Goal: Task Accomplishment & Management: Use online tool/utility

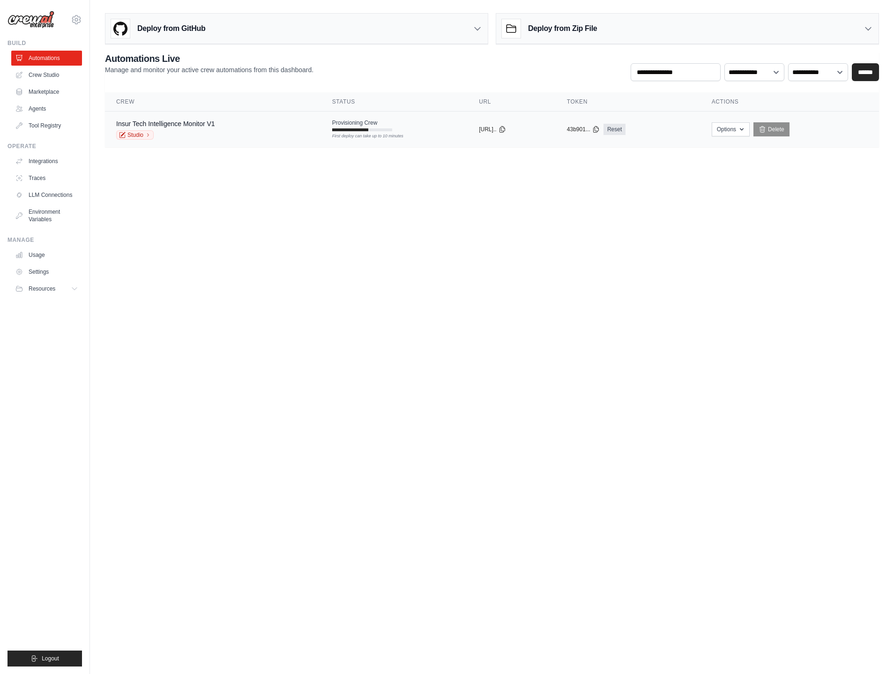
click at [230, 118] on td "Insur Tech Intelligence Monitor V1 Studio" at bounding box center [213, 130] width 216 height 36
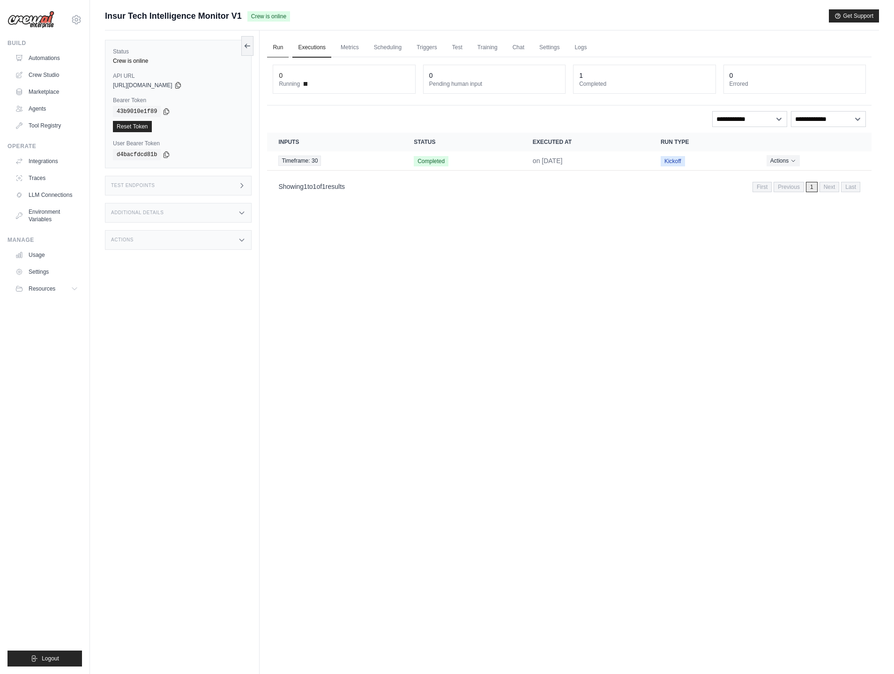
click at [279, 49] on link "Run" at bounding box center [278, 48] width 22 height 20
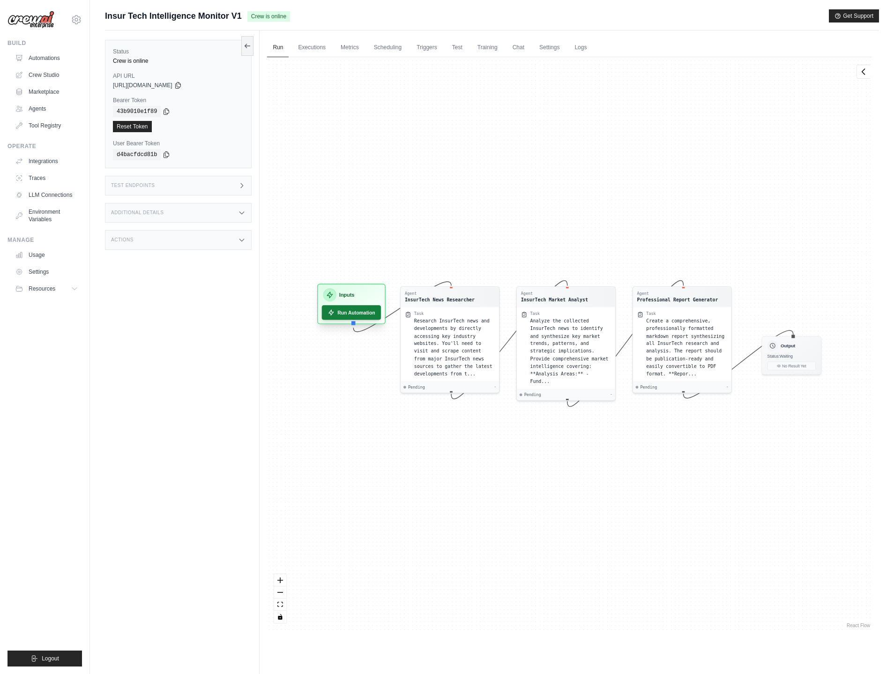
click at [348, 313] on button "Run Automation" at bounding box center [352, 312] width 60 height 15
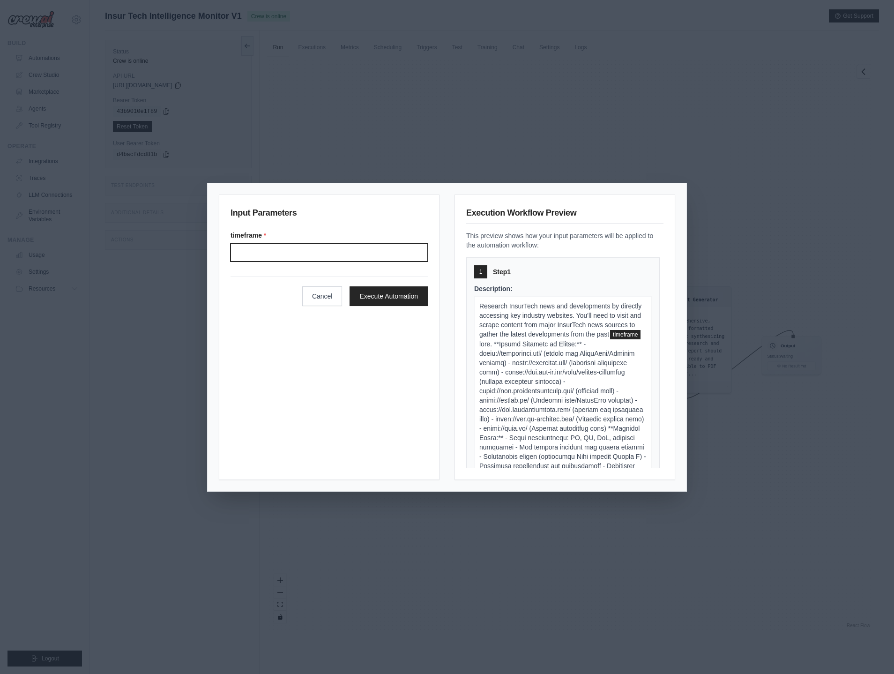
click at [345, 256] on input "Timeframe" at bounding box center [329, 253] width 197 height 18
click at [352, 255] on input "**" at bounding box center [329, 253] width 197 height 18
type input "**"
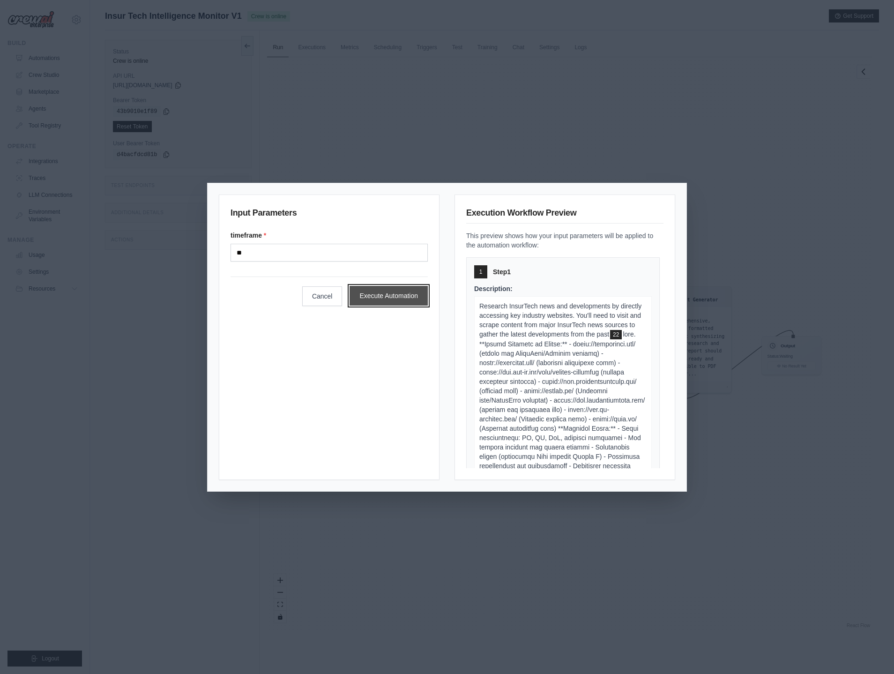
click at [395, 295] on button "Execute Automation" at bounding box center [389, 296] width 78 height 20
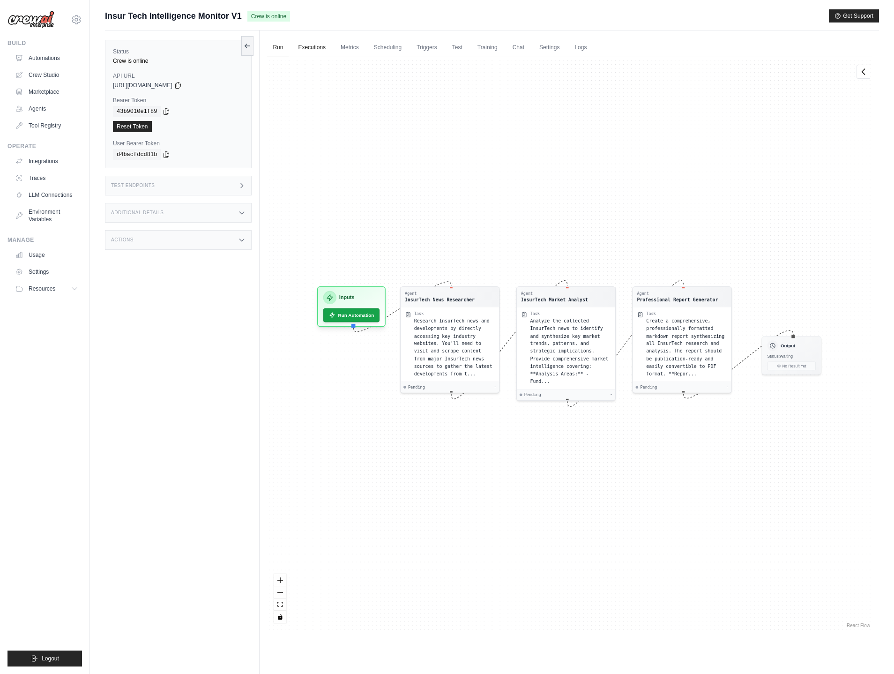
click at [311, 47] on link "Executions" at bounding box center [311, 48] width 39 height 20
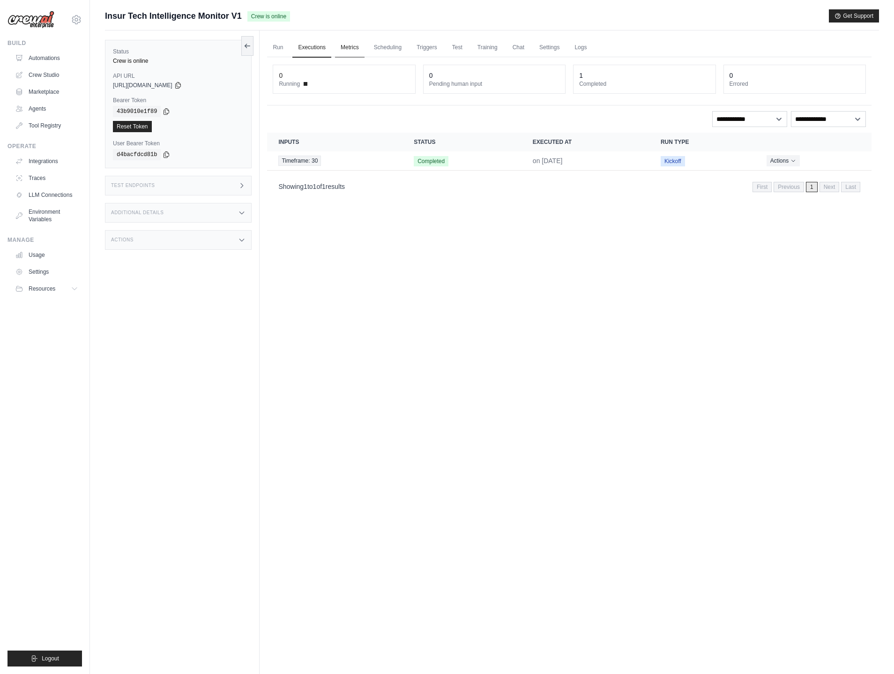
click at [348, 45] on link "Metrics" at bounding box center [350, 48] width 30 height 20
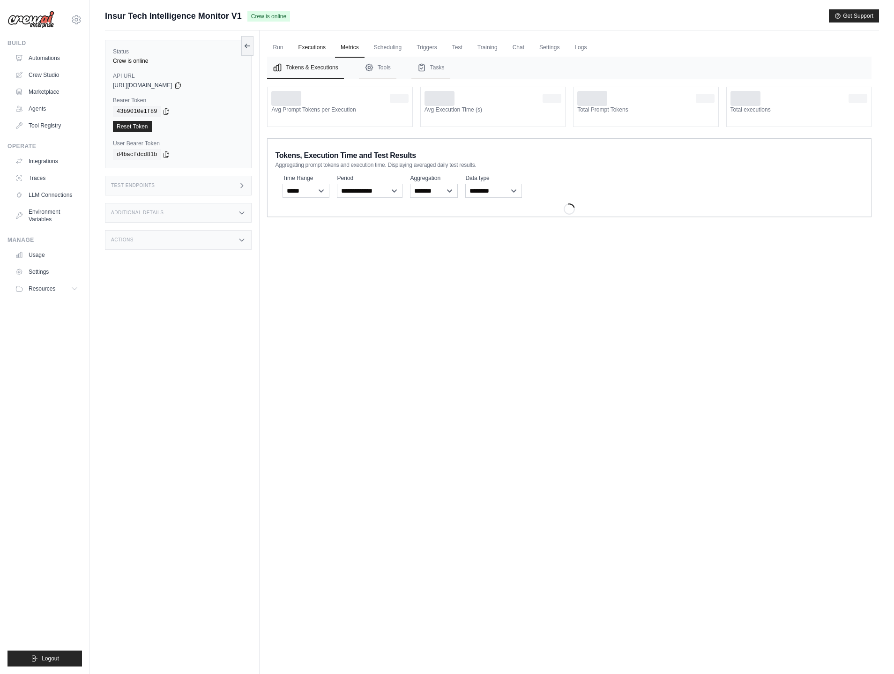
click at [308, 49] on link "Executions" at bounding box center [311, 48] width 39 height 20
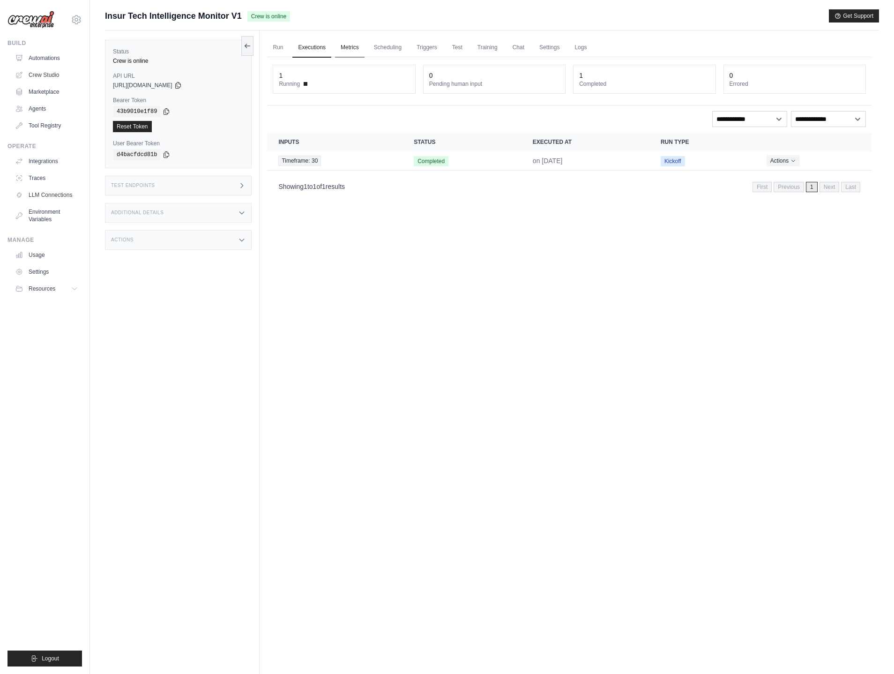
click at [359, 45] on link "Metrics" at bounding box center [350, 48] width 30 height 20
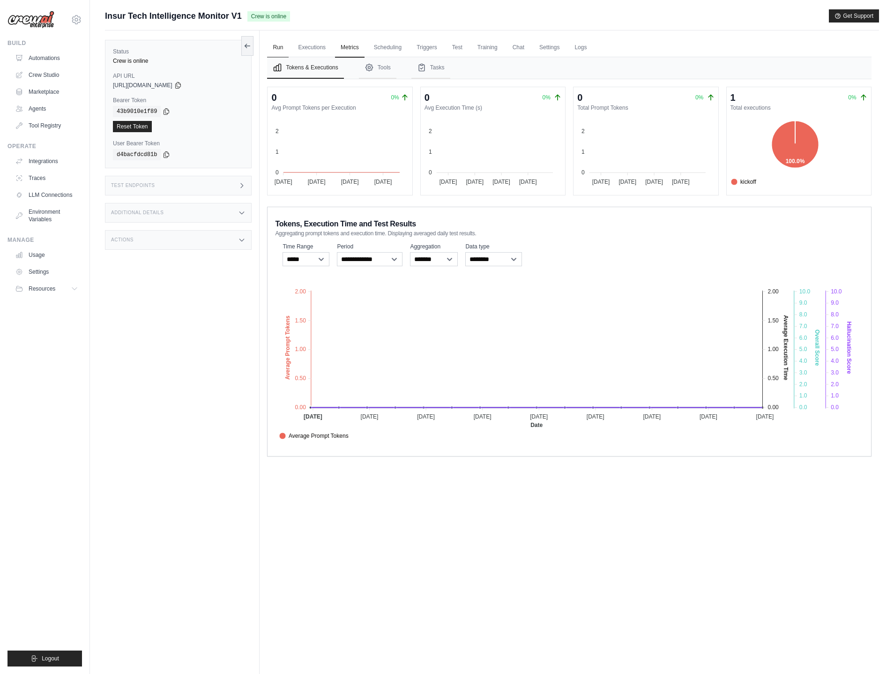
click at [267, 41] on link "Run" at bounding box center [278, 48] width 22 height 20
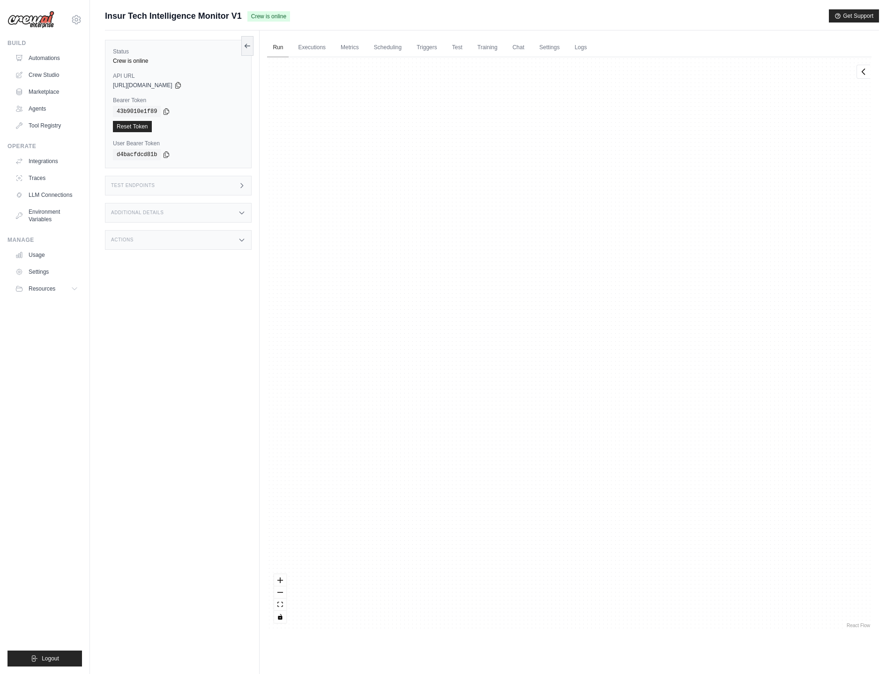
scroll to position [7508, 0]
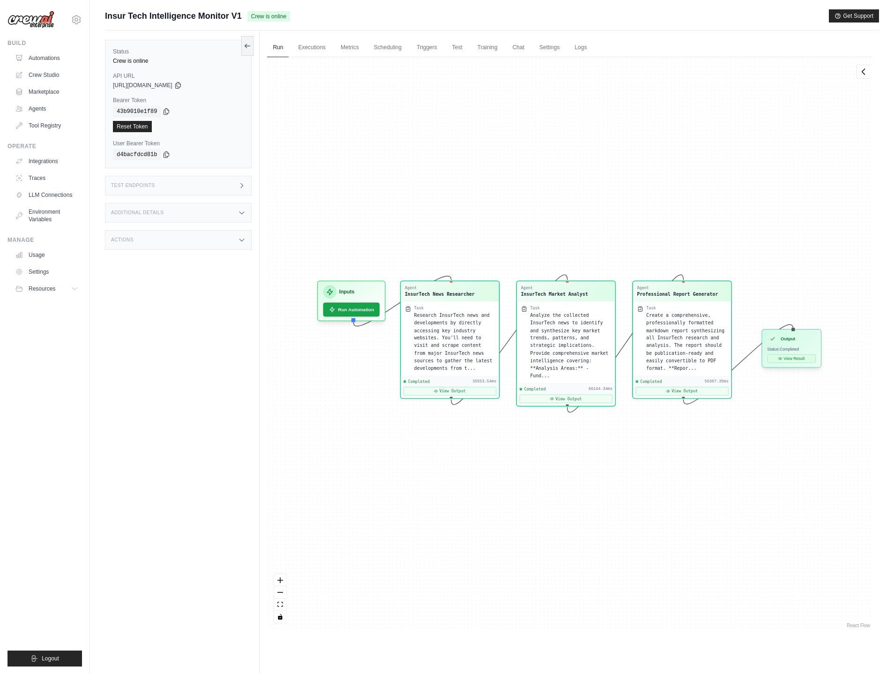
click at [787, 361] on button "View Result" at bounding box center [792, 358] width 48 height 8
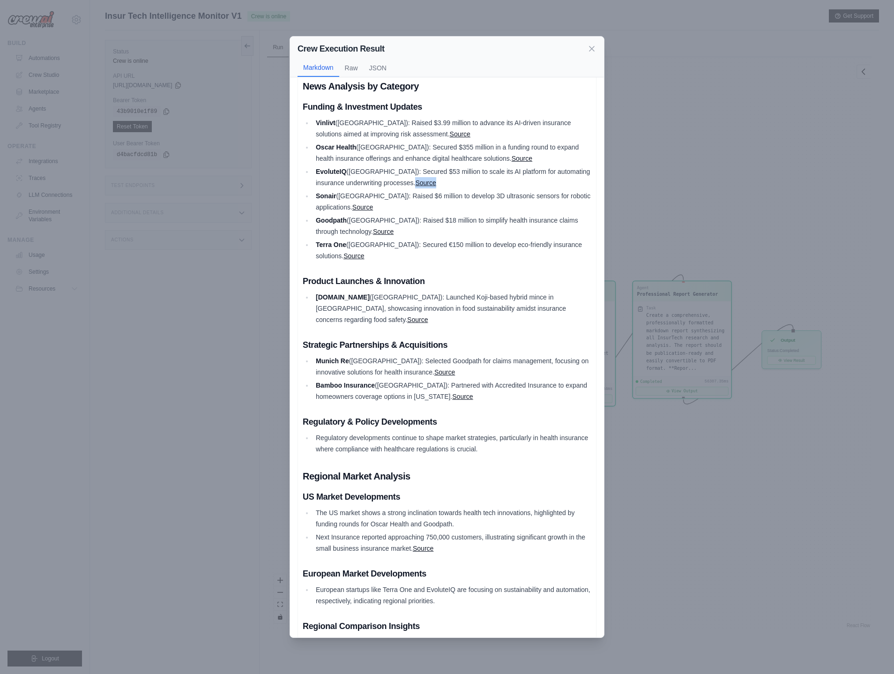
scroll to position [463, 0]
